Goal: Task Accomplishment & Management: Manage account settings

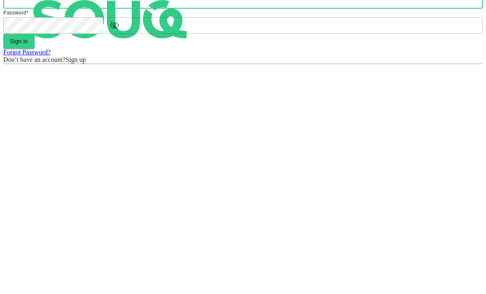
type input "shingisova.gulzhanat@gmail.com"
click at [35, 133] on button "Sign in" at bounding box center [18, 126] width 31 height 15
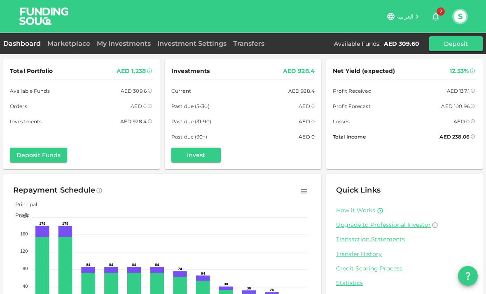
click at [438, 20] on icon "button" at bounding box center [436, 17] width 10 height 10
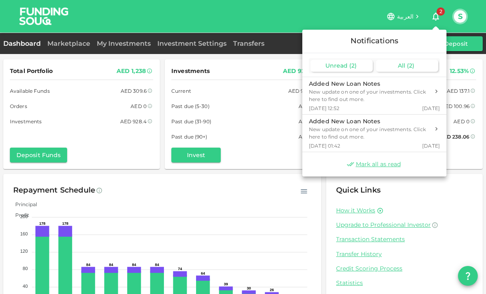
click at [418, 64] on div "All ( 2 )" at bounding box center [407, 66] width 62 height 12
click at [354, 66] on span "( 2 )" at bounding box center [352, 65] width 7 height 7
click at [331, 11] on div at bounding box center [243, 147] width 486 height 294
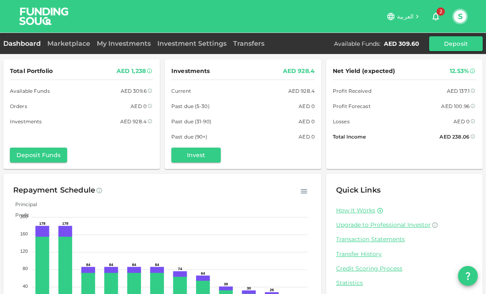
scroll to position [0, 0]
click at [129, 47] on link "My Investments" at bounding box center [124, 44] width 61 height 8
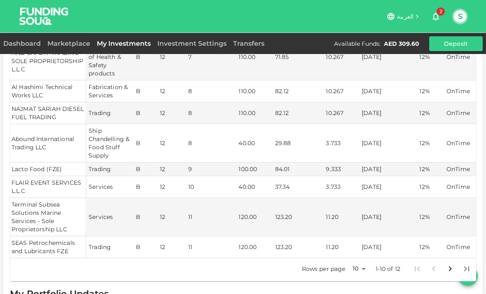
scroll to position [217, 0]
click at [452, 263] on icon "Go to next page" at bounding box center [450, 268] width 10 height 10
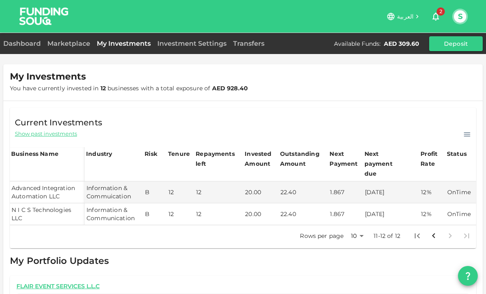
scroll to position [0, 0]
click at [436, 21] on icon "button" at bounding box center [436, 17] width 10 height 10
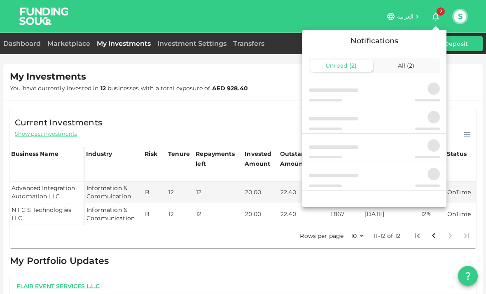
click at [437, 14] on div at bounding box center [243, 147] width 486 height 294
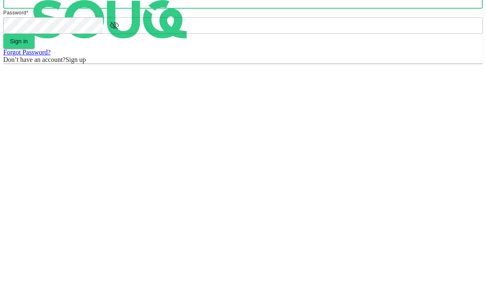
type input "shingisova.gulzhanat@gmail.com"
click at [35, 133] on button "Sign in" at bounding box center [18, 126] width 31 height 15
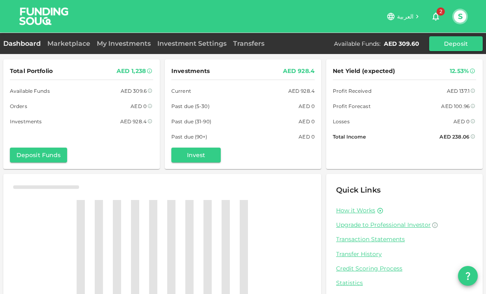
click at [436, 17] on icon "button" at bounding box center [436, 17] width 10 height 10
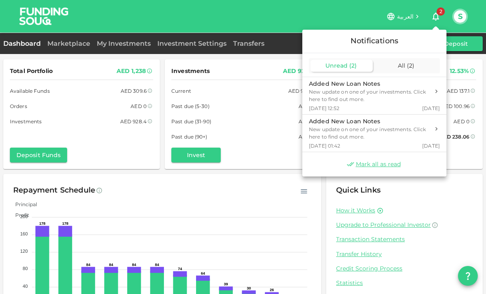
click at [439, 17] on div at bounding box center [243, 147] width 486 height 294
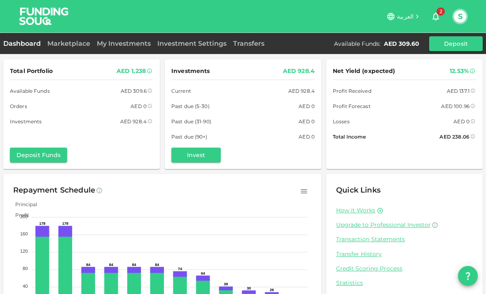
click at [424, 64] on div "Net Yield (expected) 12.53% Profit Received AED 137.1 Profit Forecast AED 100.9…" at bounding box center [404, 114] width 157 height 110
click at [439, 13] on span "2" at bounding box center [441, 11] width 8 height 8
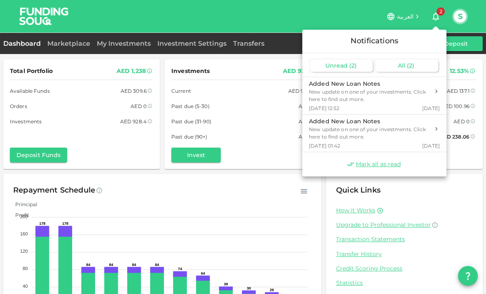
click at [417, 68] on div "All ( 2 )" at bounding box center [407, 66] width 62 height 12
click at [359, 65] on div "Unread ( 2 )" at bounding box center [342, 66] width 62 height 12
click at [279, 19] on div at bounding box center [243, 147] width 486 height 294
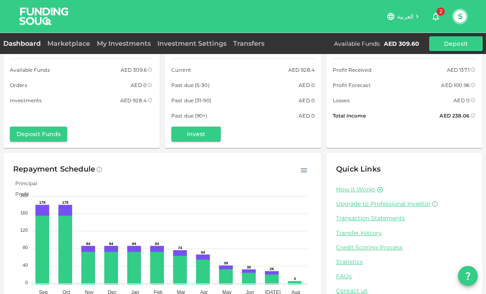
scroll to position [21, 0]
